Goal: Check status

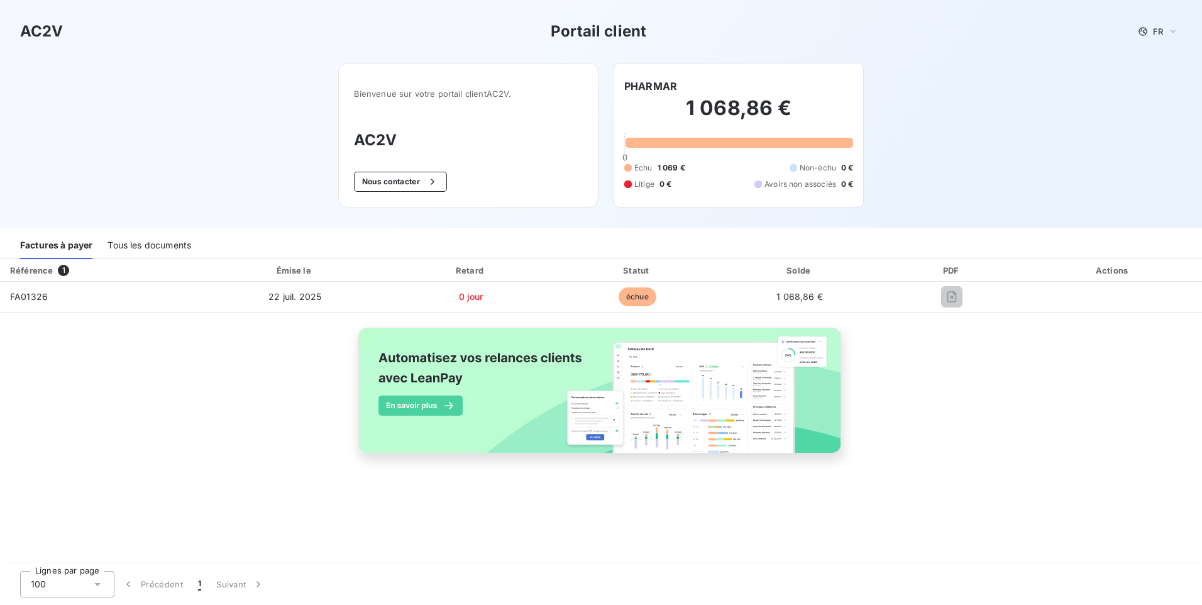
click at [144, 246] on div "Tous les documents" at bounding box center [150, 246] width 84 height 26
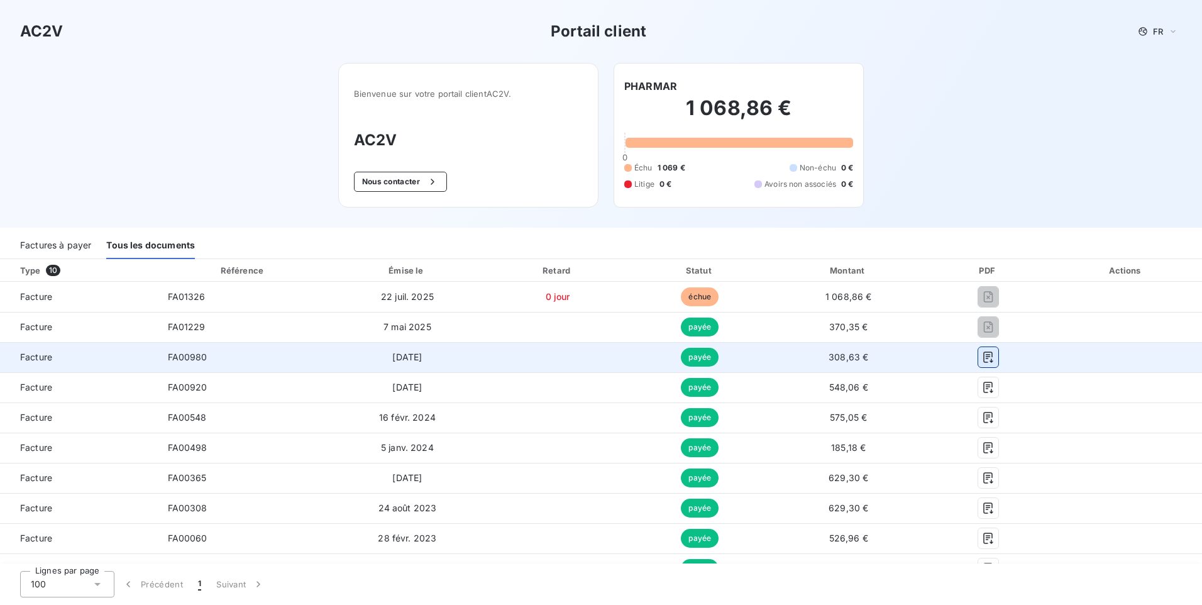
click at [983, 356] on icon "button" at bounding box center [988, 357] width 13 height 13
click at [983, 355] on icon "button" at bounding box center [988, 357] width 13 height 13
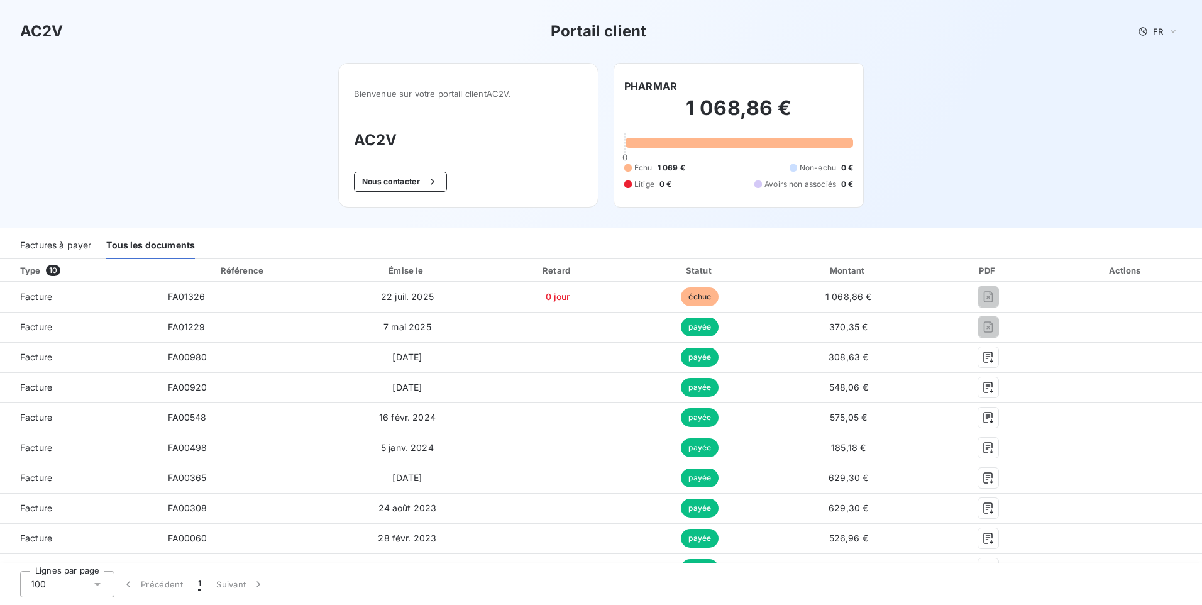
drag, startPoint x: 976, startPoint y: 293, endPoint x: 1043, endPoint y: 213, distance: 104.5
click at [1043, 213] on div "AC2V Portail client FR Bienvenue sur votre portail client AC2V . AC2V Nous cont…" at bounding box center [601, 114] width 1202 height 228
click at [68, 246] on div "Factures à payer" at bounding box center [55, 246] width 71 height 26
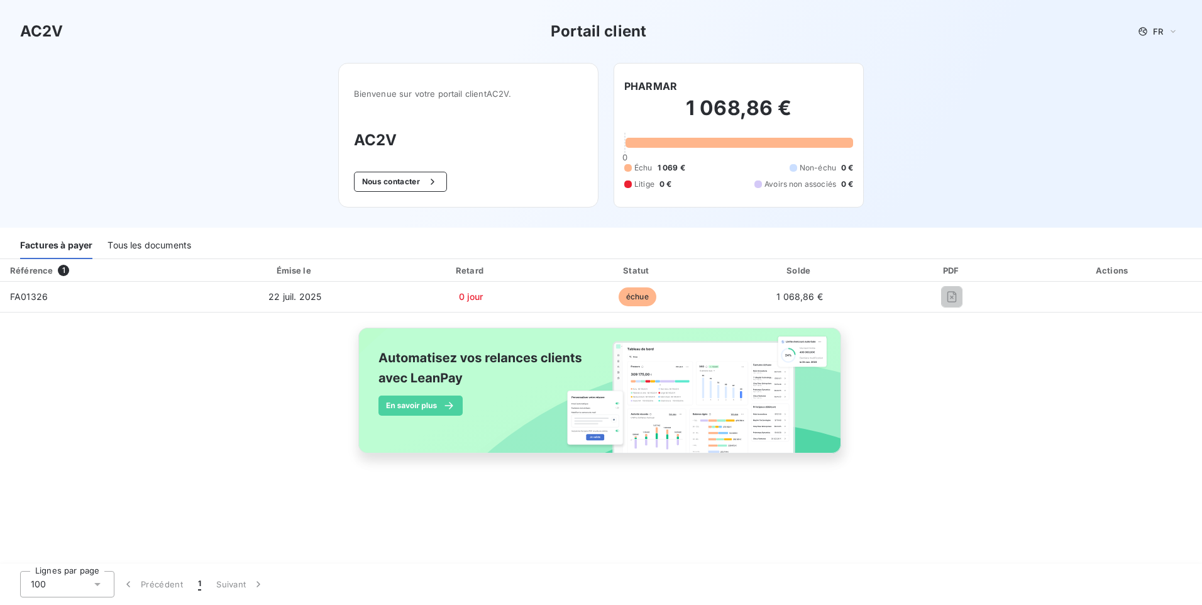
click at [729, 392] on img at bounding box center [601, 397] width 508 height 155
click at [1107, 265] on div "Actions" at bounding box center [1113, 270] width 173 height 13
click at [1109, 267] on div "Actions" at bounding box center [1113, 270] width 173 height 13
click at [1170, 33] on icon at bounding box center [1173, 31] width 10 height 13
click at [1151, 48] on li "Français" at bounding box center [1149, 55] width 66 height 23
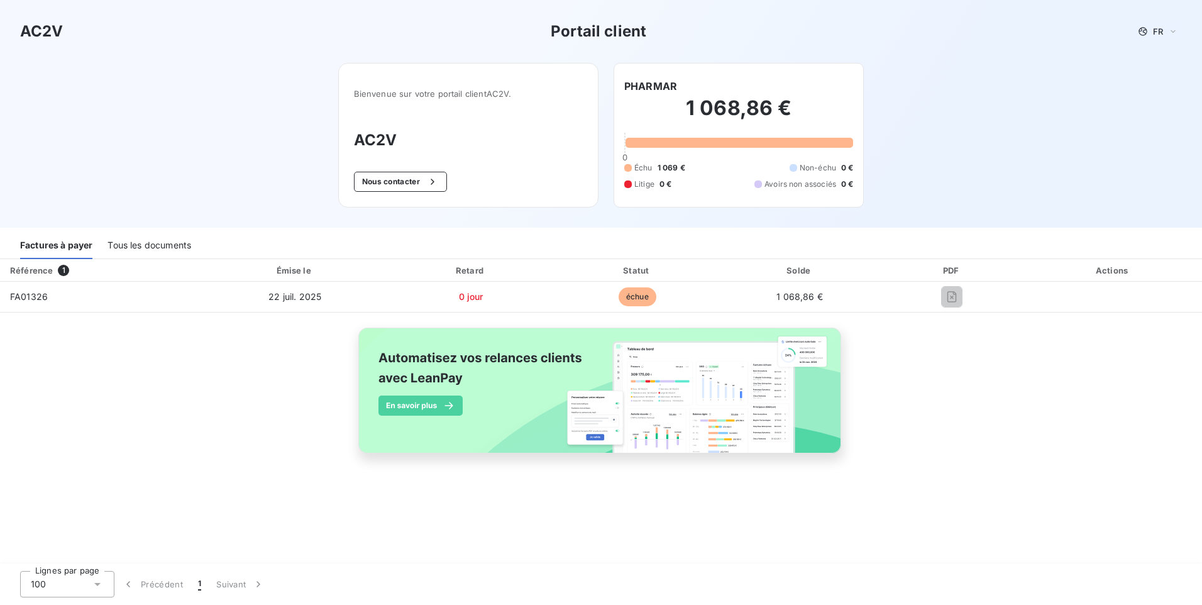
click at [956, 152] on div "AC2V Portail client FR Bienvenue sur votre portail client AC2V . AC2V Nous cont…" at bounding box center [601, 114] width 1202 height 228
